Goal: Task Accomplishment & Management: Use online tool/utility

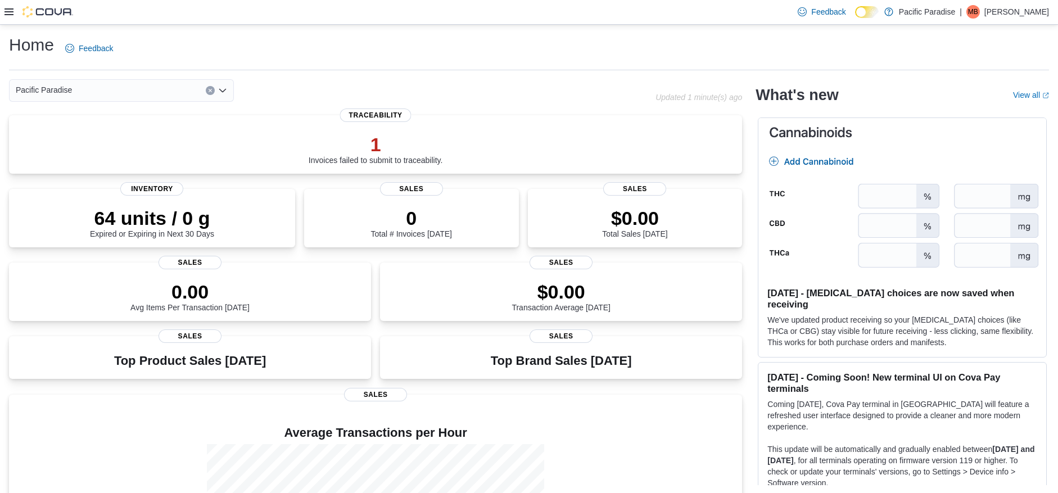
drag, startPoint x: 7, startPoint y: 8, endPoint x: 7, endPoint y: 15, distance: 6.2
click at [8, 8] on icon at bounding box center [8, 11] width 9 height 9
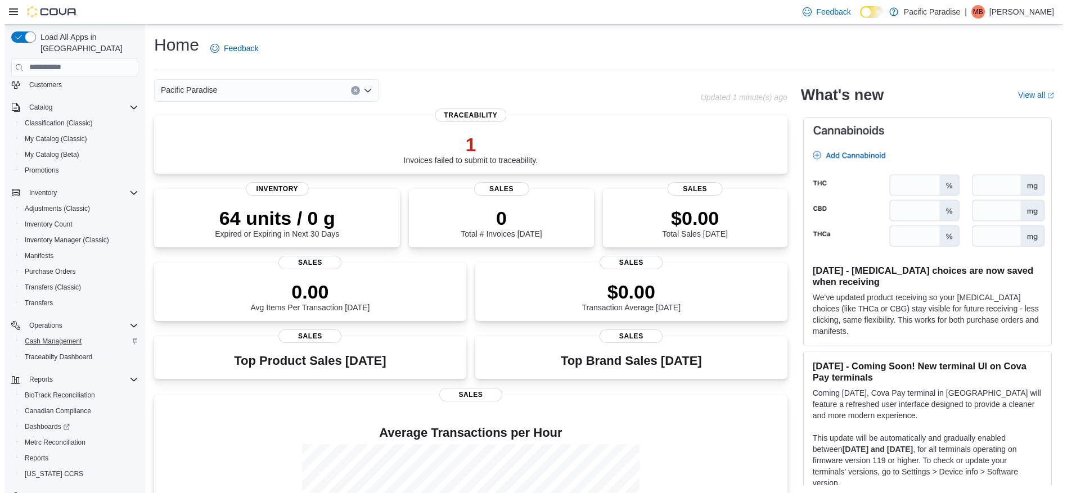
scroll to position [69, 0]
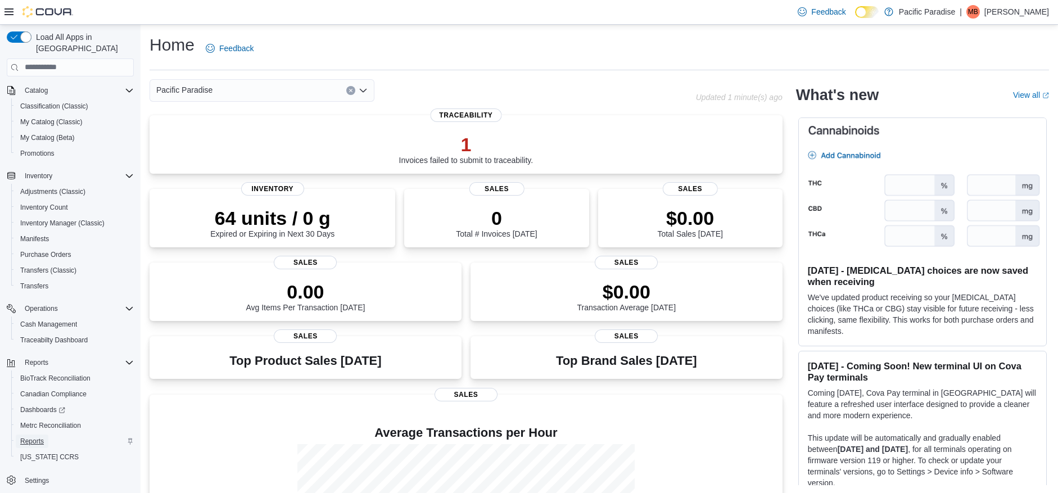
click at [38, 437] on span "Reports" at bounding box center [32, 441] width 24 height 9
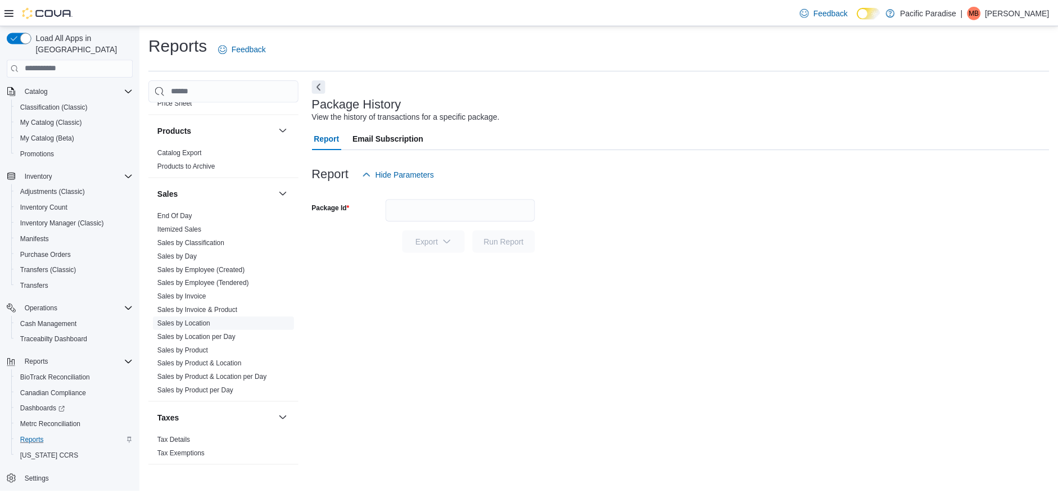
scroll to position [731, 0]
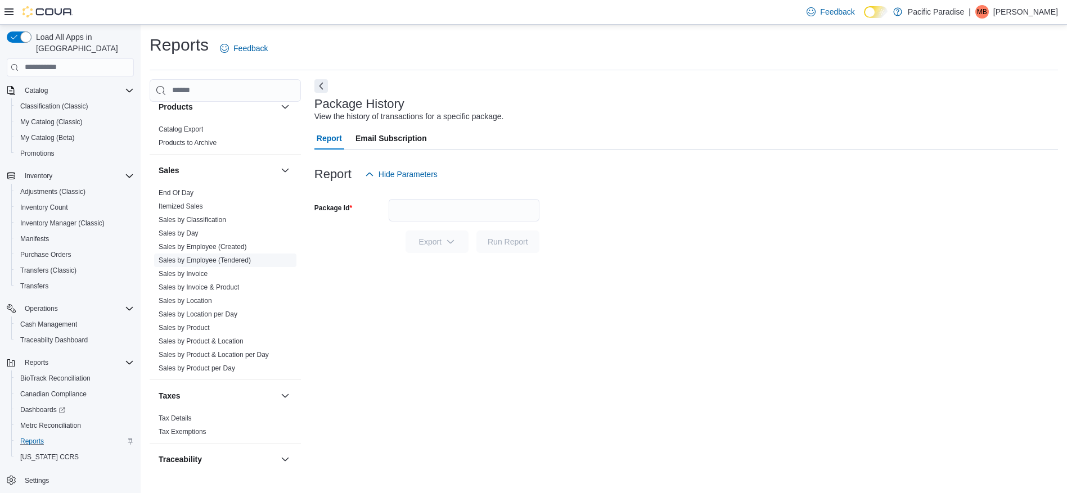
click at [198, 260] on link "Sales by Employee (Tendered)" at bounding box center [205, 260] width 92 height 8
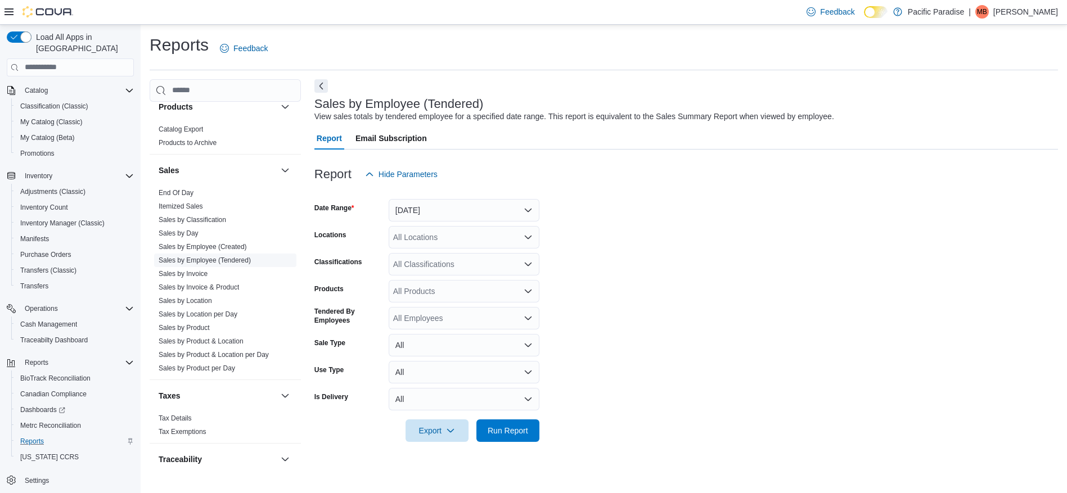
click at [210, 261] on link "Sales by Employee (Tendered)" at bounding box center [205, 260] width 92 height 8
click at [513, 429] on span "Run Report" at bounding box center [507, 429] width 40 height 11
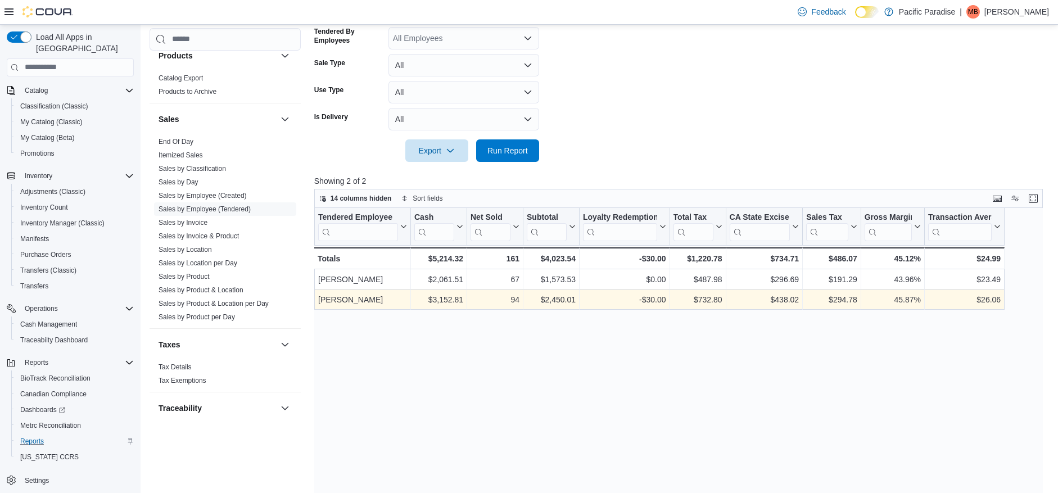
scroll to position [281, 0]
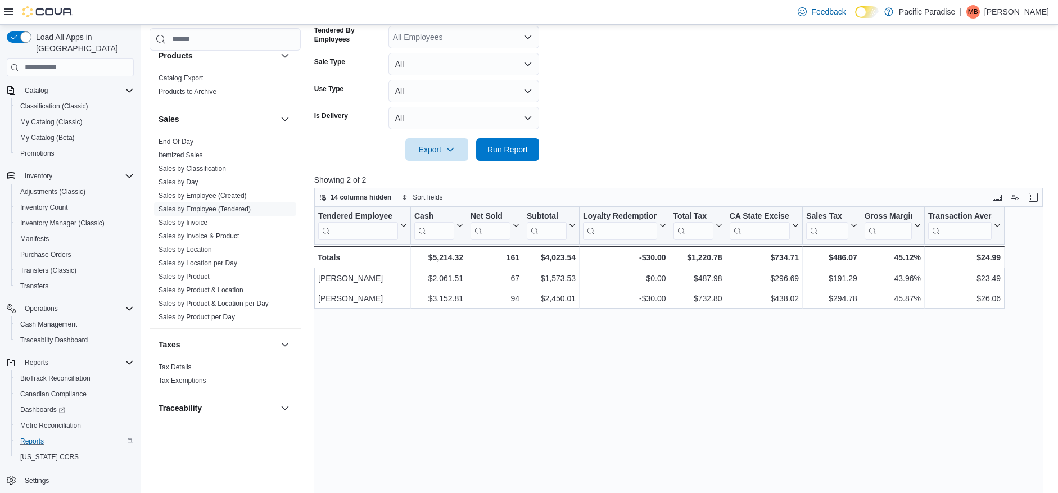
click at [701, 89] on form "Date Range [DATE] Locations All Locations Classifications All Classifications P…" at bounding box center [682, 32] width 736 height 256
